Goal: Information Seeking & Learning: Learn about a topic

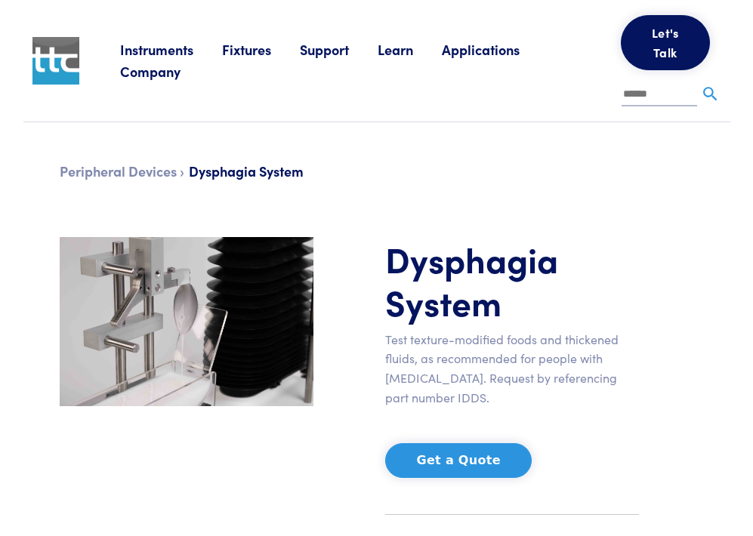
click at [677, 500] on div "[MEDICAL_DATA] System Test texture-modified foods and thickened fluids, as reco…" at bounding box center [377, 405] width 652 height 337
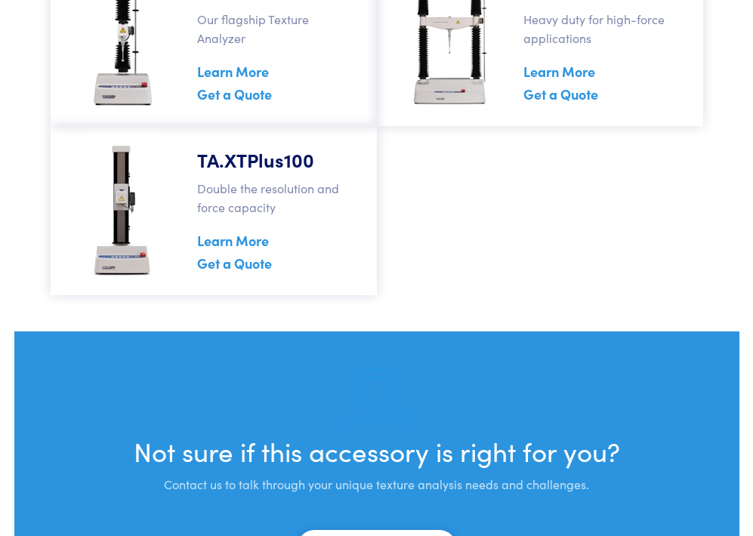
scroll to position [2662, 0]
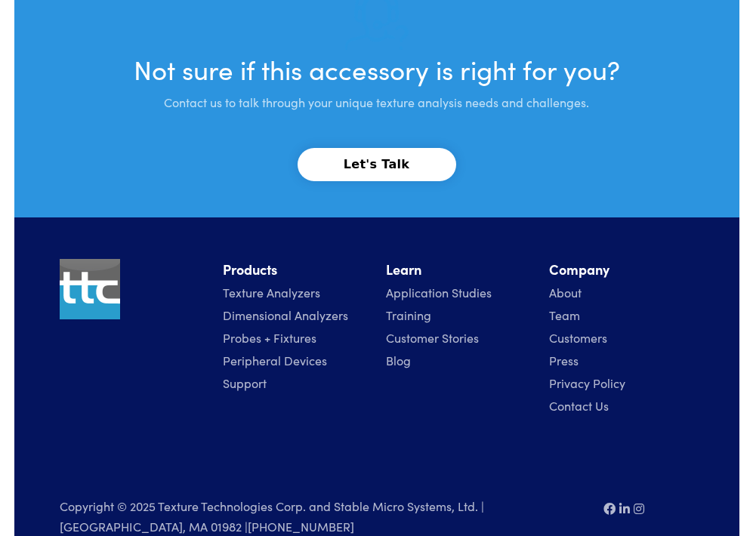
click at [291, 284] on link "Texture Analyzers" at bounding box center [271, 292] width 97 height 17
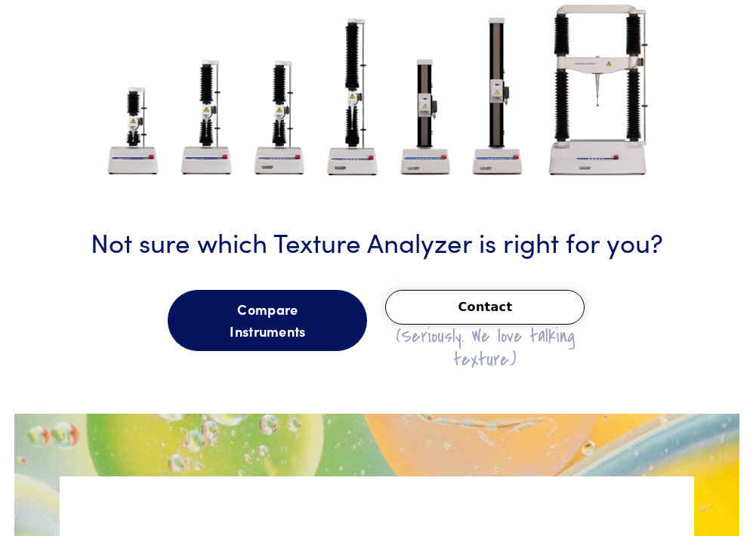
scroll to position [1873, 0]
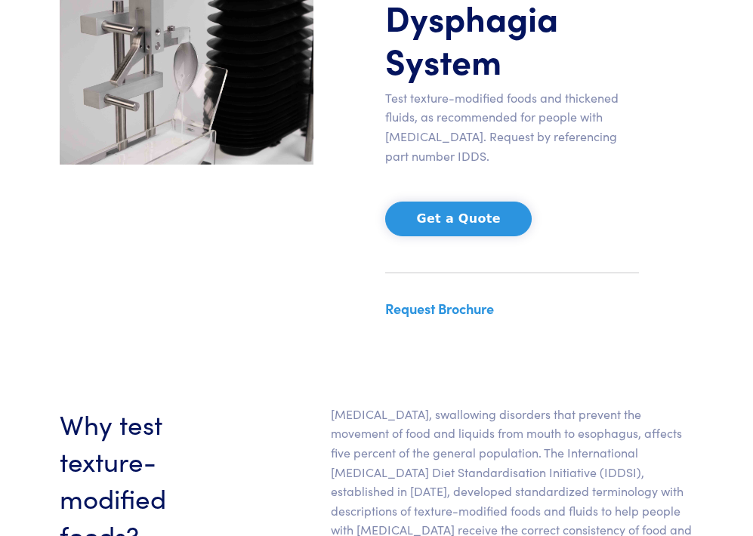
scroll to position [105, 0]
